Goal: Find specific page/section: Find specific page/section

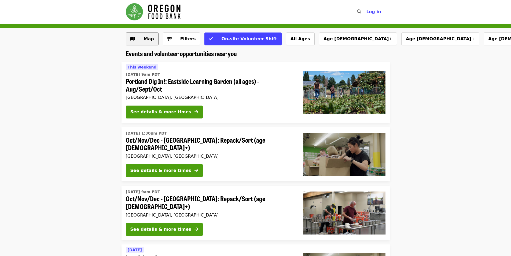
click at [141, 39] on span "Map" at bounding box center [147, 39] width 16 height 6
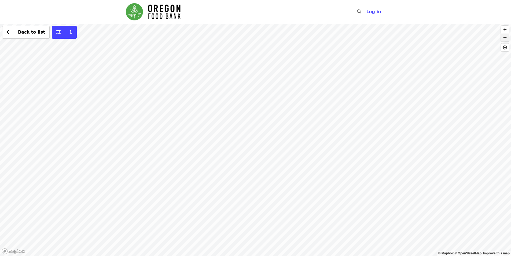
click at [506, 39] on span "button" at bounding box center [506, 38] width 8 height 8
drag, startPoint x: 364, startPoint y: 213, endPoint x: 314, endPoint y: 96, distance: 126.8
click at [314, 96] on div "Back to list 1" at bounding box center [255, 140] width 511 height 232
drag, startPoint x: 309, startPoint y: 51, endPoint x: 340, endPoint y: 176, distance: 128.2
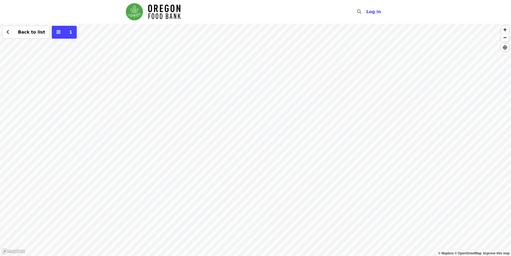
click at [340, 176] on div "Back to list 1" at bounding box center [255, 140] width 511 height 232
click at [297, 126] on div "Back to list 1" at bounding box center [255, 140] width 511 height 232
click at [246, 128] on div "Back to list 1" at bounding box center [255, 140] width 511 height 232
click at [506, 38] on span "button" at bounding box center [506, 38] width 8 height 8
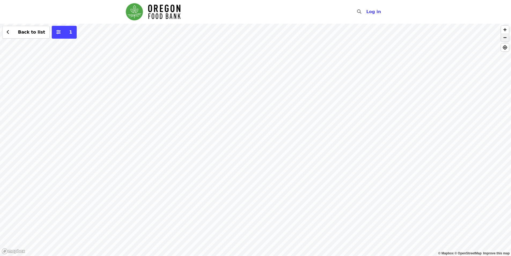
click at [506, 38] on span "button" at bounding box center [506, 38] width 8 height 8
drag, startPoint x: 459, startPoint y: 192, endPoint x: 353, endPoint y: 83, distance: 151.5
click at [353, 83] on div "Back to list 1" at bounding box center [255, 140] width 511 height 232
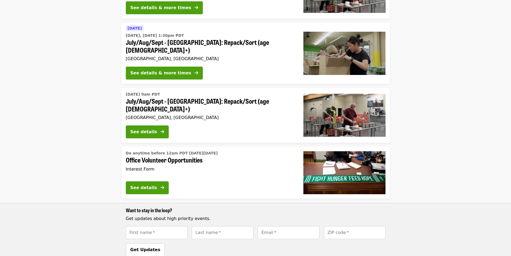
scroll to position [159, 0]
